Goal: Find specific page/section: Find specific page/section

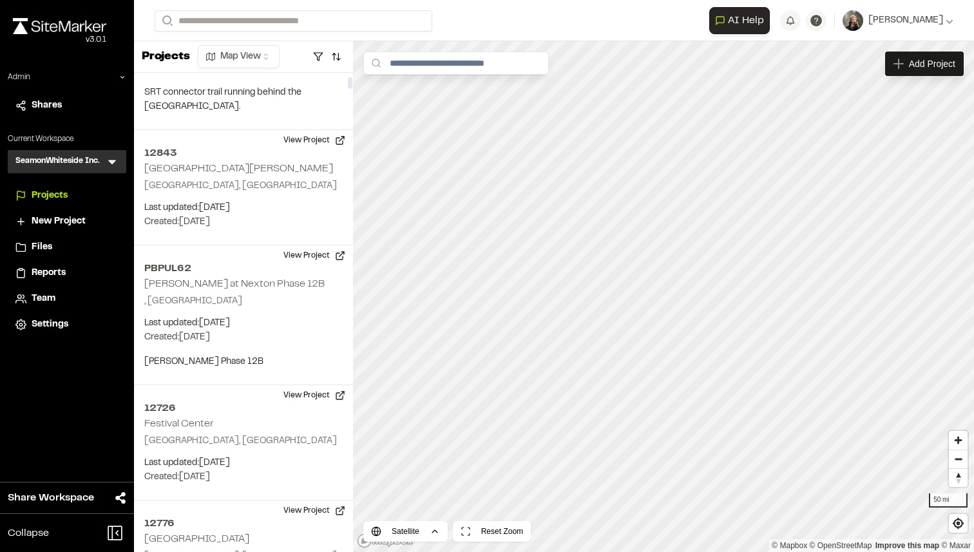
scroll to position [1123, 0]
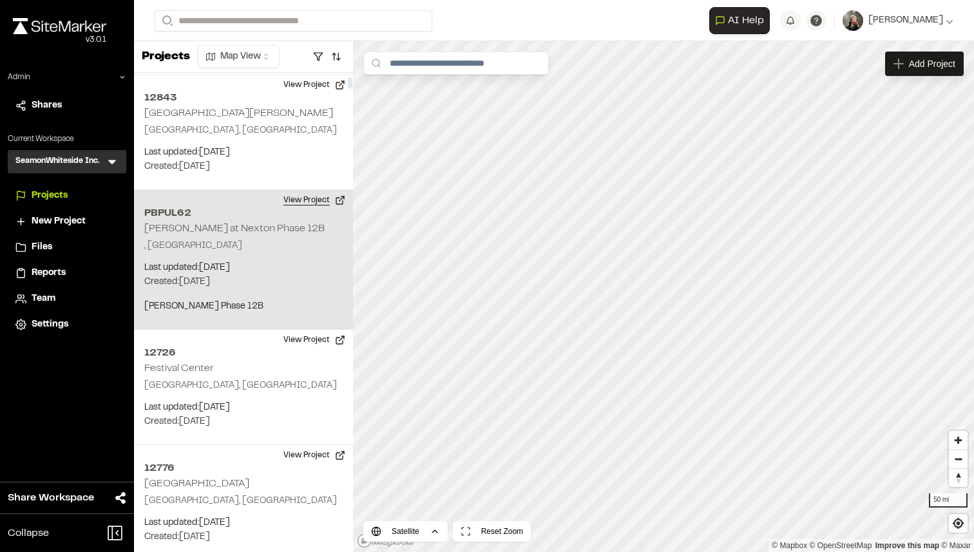
click at [325, 190] on button "View Project" at bounding box center [314, 200] width 77 height 21
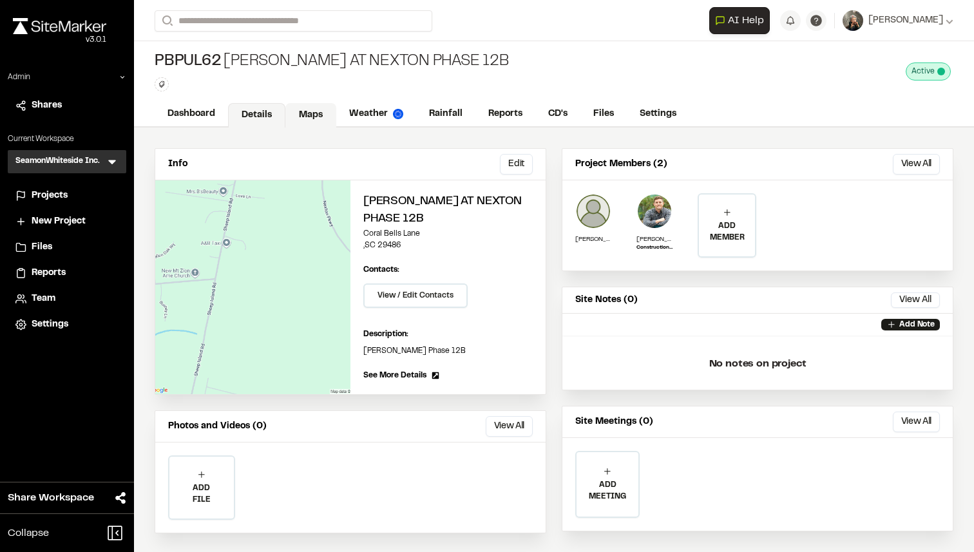
click at [320, 114] on link "Maps" at bounding box center [310, 115] width 51 height 24
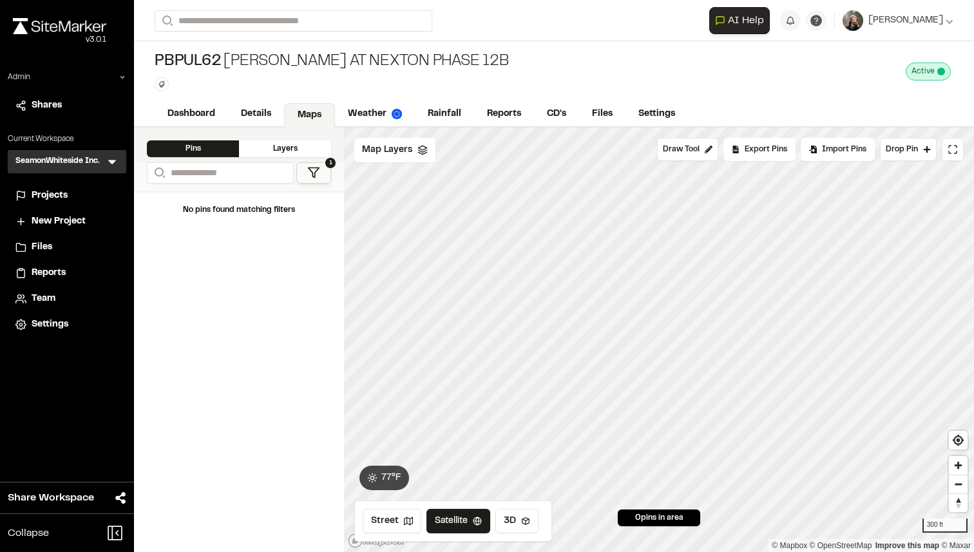
click at [70, 195] on div "Projects" at bounding box center [75, 196] width 87 height 14
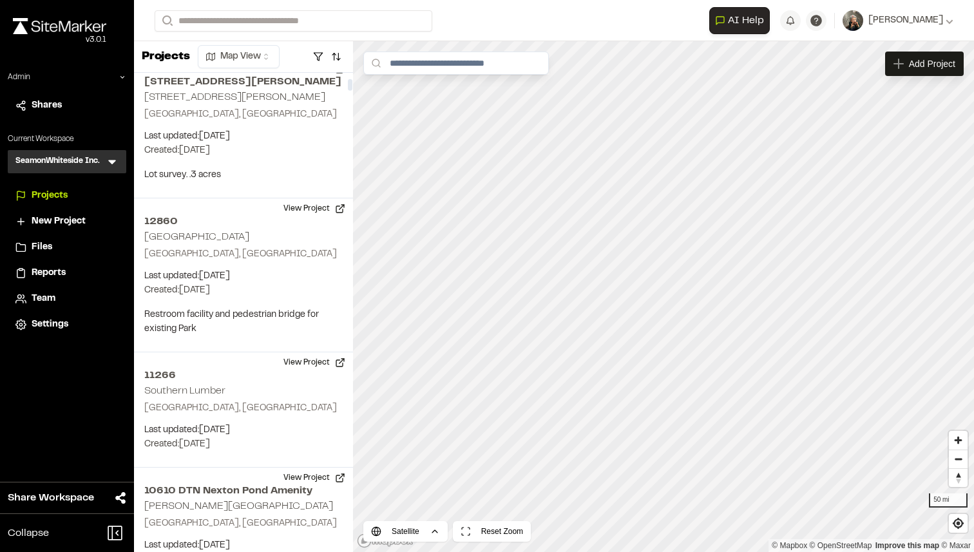
scroll to position [1669, 0]
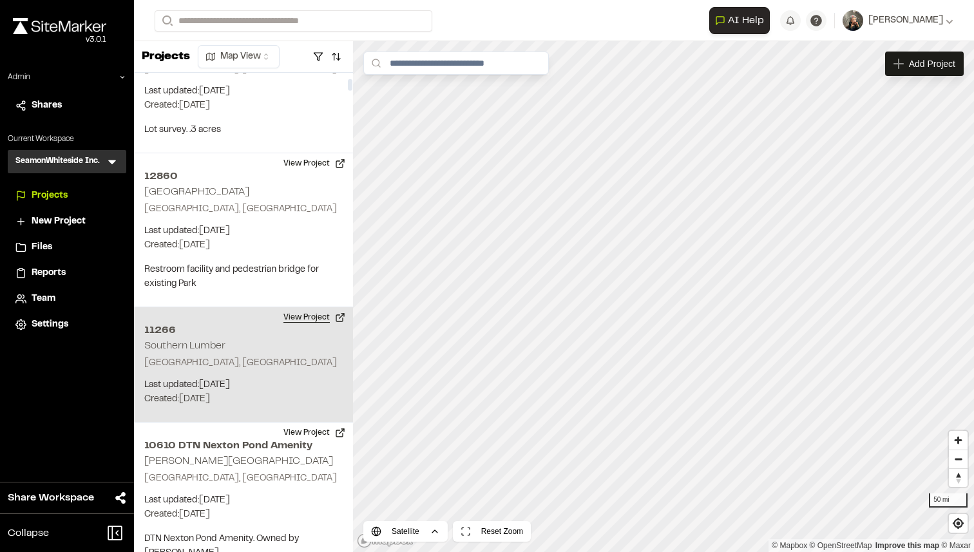
click at [298, 307] on button "View Project" at bounding box center [314, 317] width 77 height 21
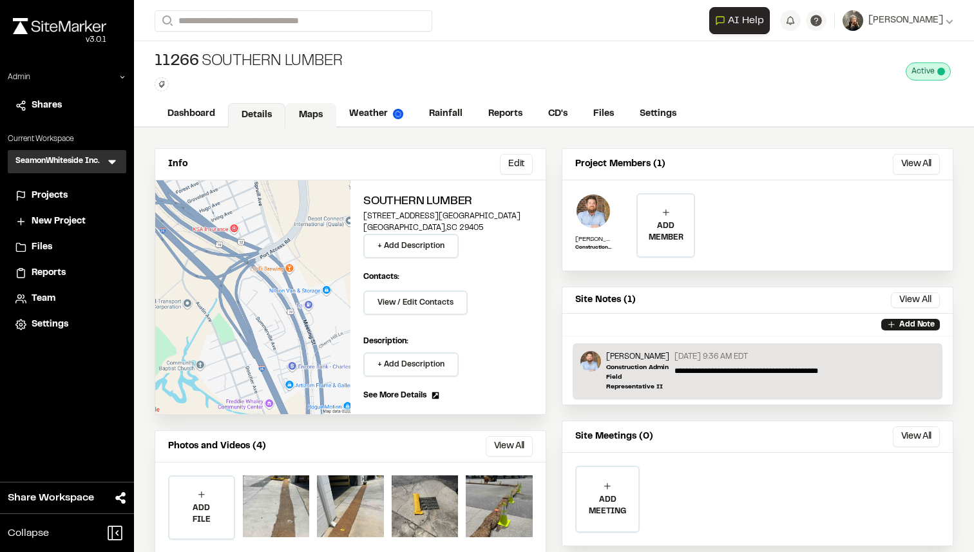
click at [309, 120] on link "Maps" at bounding box center [310, 115] width 51 height 24
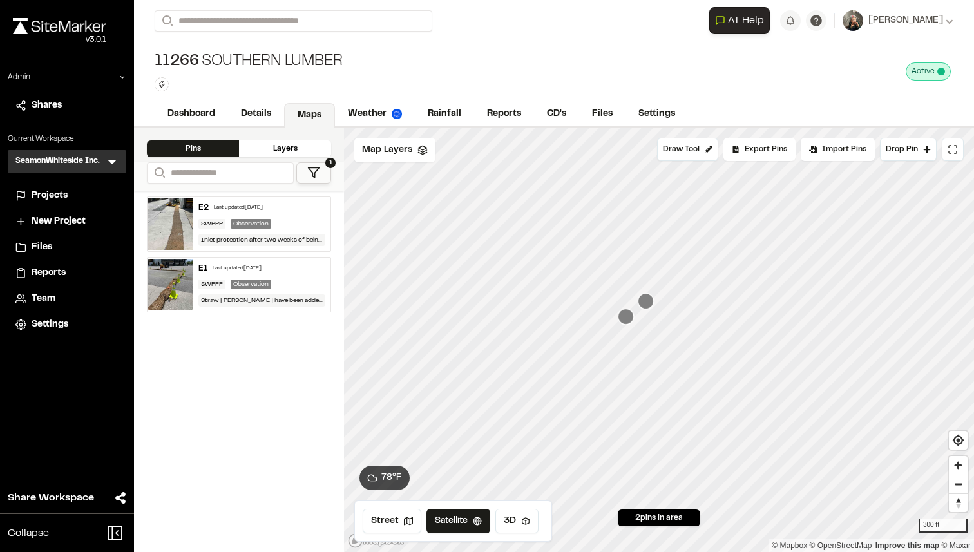
click at [296, 282] on div "SWPPP Observation" at bounding box center [261, 285] width 127 height 10
